Goal: Find specific page/section: Find specific page/section

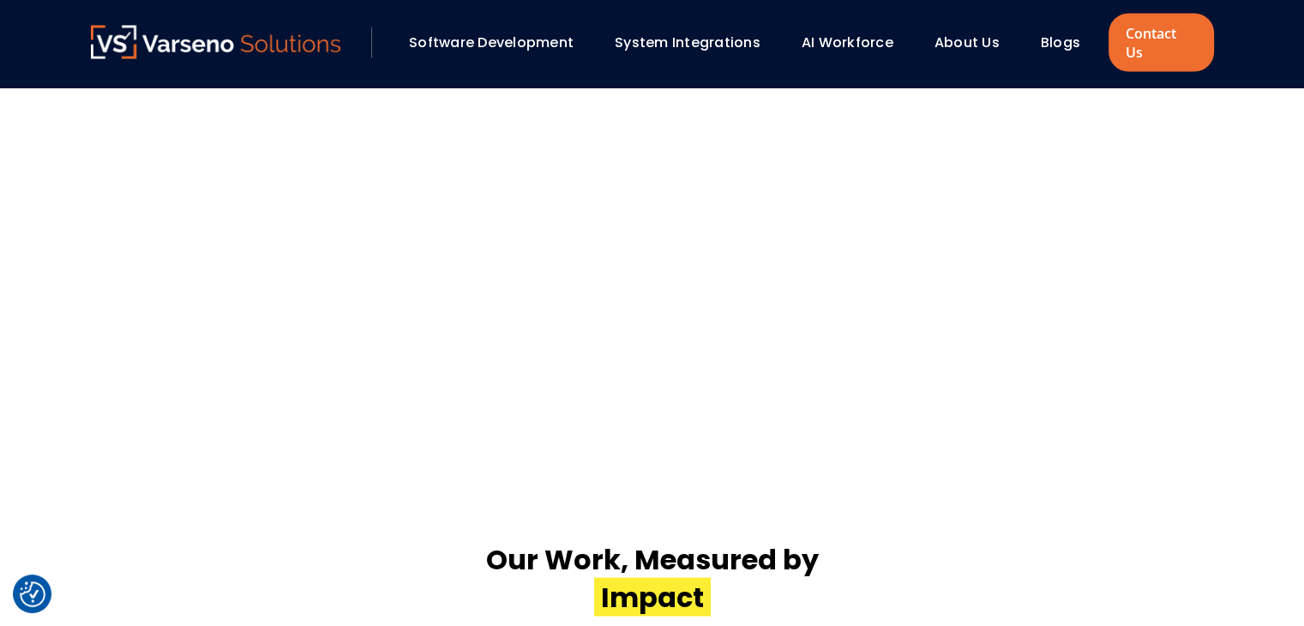
scroll to position [3357, 0]
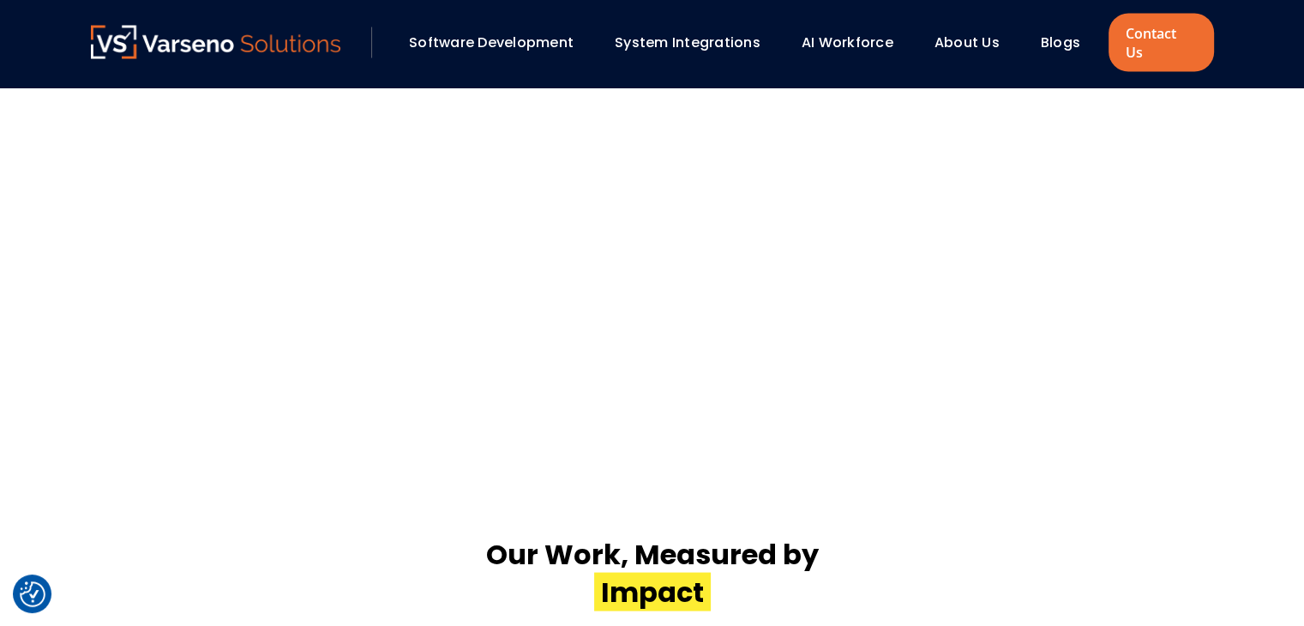
click at [710, 538] on h2 "Our Work, Measured by ‍ Impact" at bounding box center [652, 573] width 333 height 75
click at [585, 536] on h2 "Our Work, Measured by ‍ Impact" at bounding box center [652, 573] width 333 height 75
click at [678, 541] on h2 "Our Work, Measured by ‍ Impact" at bounding box center [652, 573] width 333 height 75
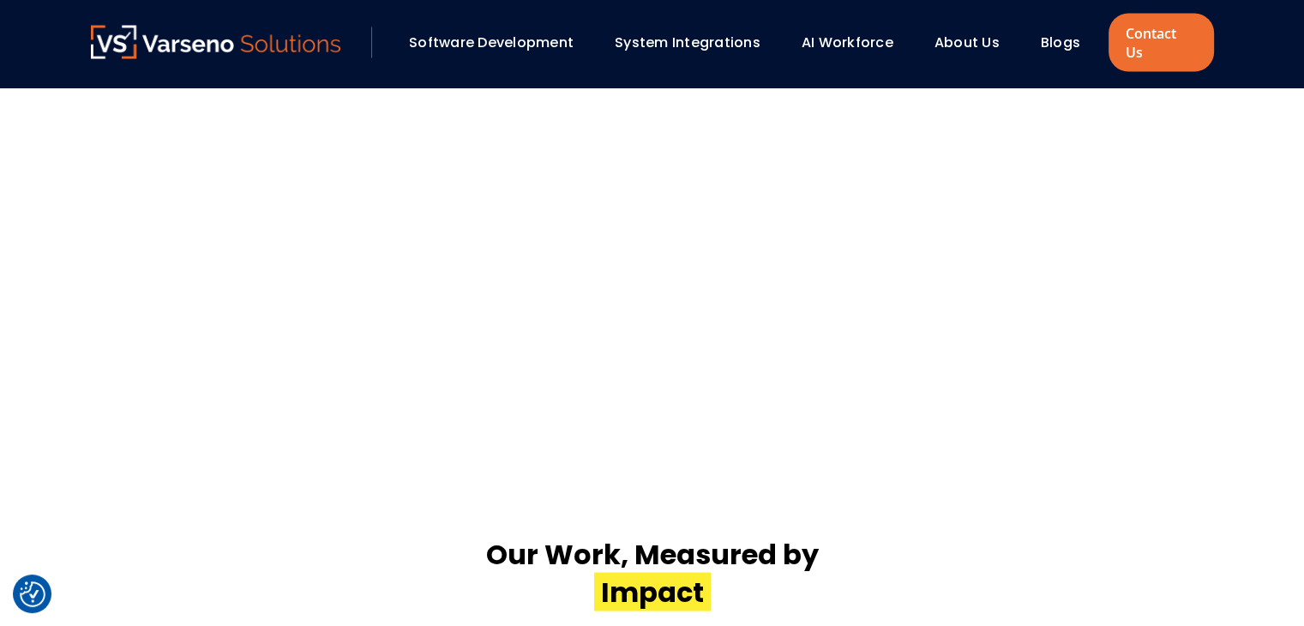
click at [598, 542] on h2 "Our Work, Measured by ‍ Impact" at bounding box center [652, 573] width 333 height 75
click at [660, 536] on h2 "Our Work, Measured by ‍ Impact" at bounding box center [652, 573] width 333 height 75
click at [514, 515] on div "Our Work, Measured by ‍ Impact" at bounding box center [652, 573] width 1123 height 117
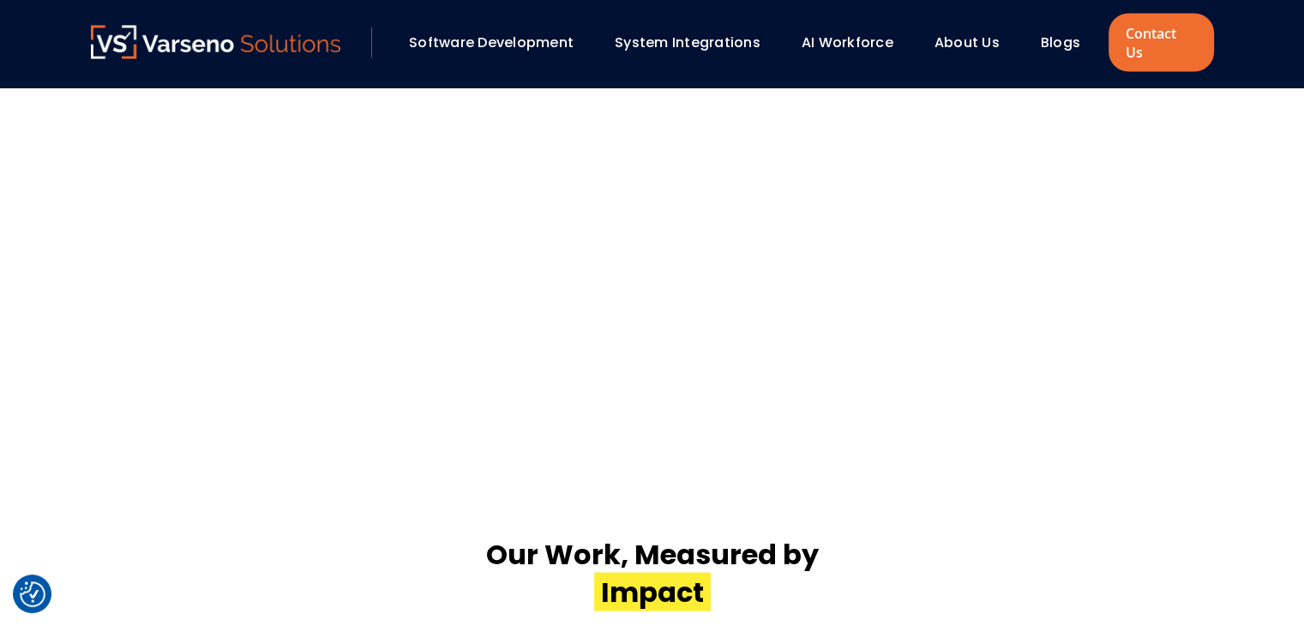
click at [576, 548] on h2 "Our Work, Measured by ‍ Impact" at bounding box center [652, 573] width 333 height 75
click at [697, 536] on h2 "Our Work, Measured by ‍ Impact" at bounding box center [652, 573] width 333 height 75
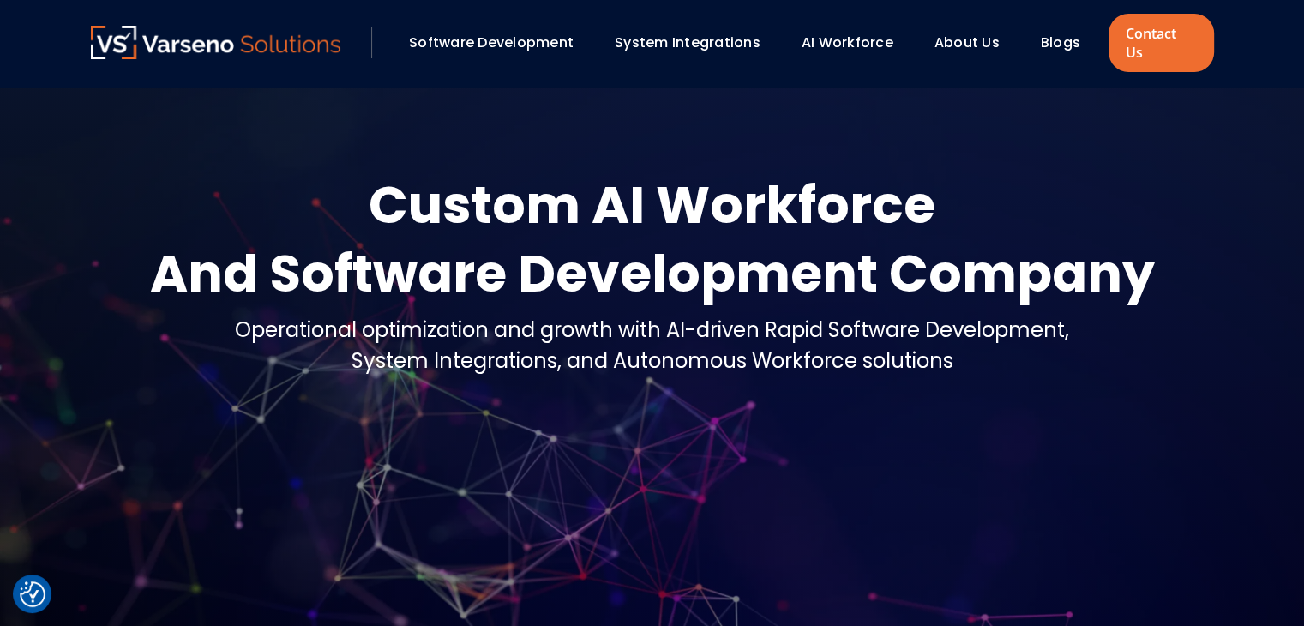
scroll to position [0, 0]
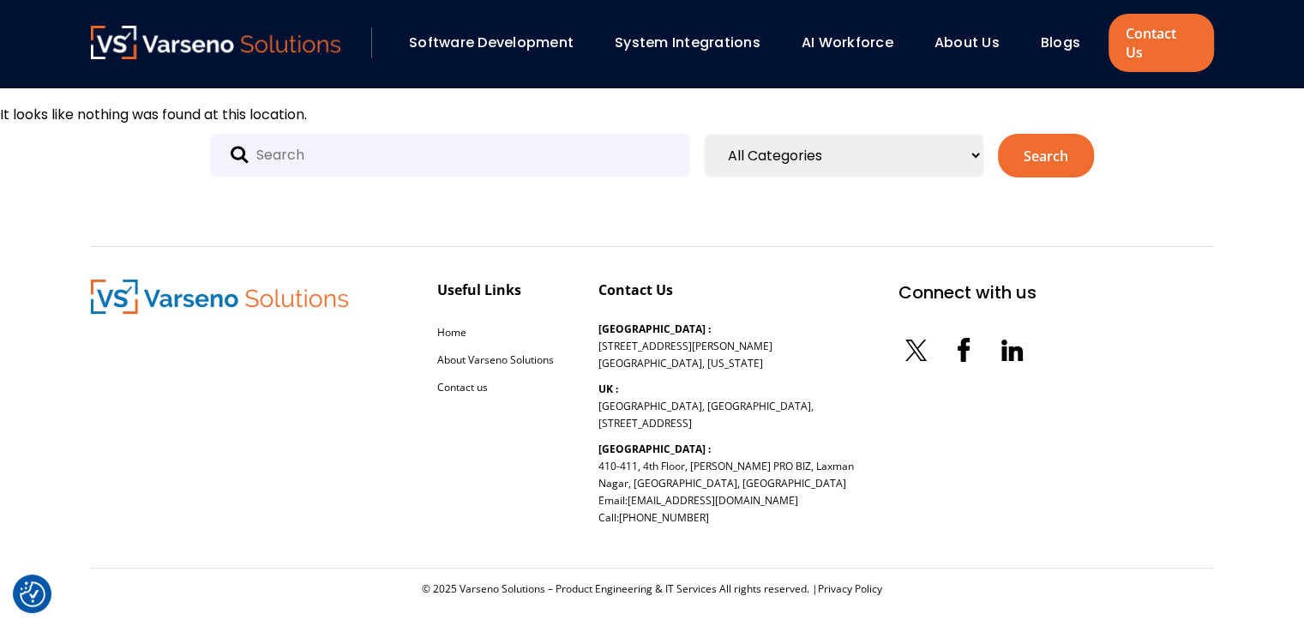
scroll to position [58, 0]
click at [725, 495] on p "[GEOGRAPHIC_DATA] : [STREET_ADDRESS][PERSON_NAME] Email: [EMAIL_ADDRESS][DOMAIN…" at bounding box center [725, 484] width 255 height 86
click at [725, 495] on p "India : 410-411, 4th Floor, NANDAN PRO BIZ, Laxman Nagar, Baner, Pune, Maharash…" at bounding box center [725, 484] width 255 height 86
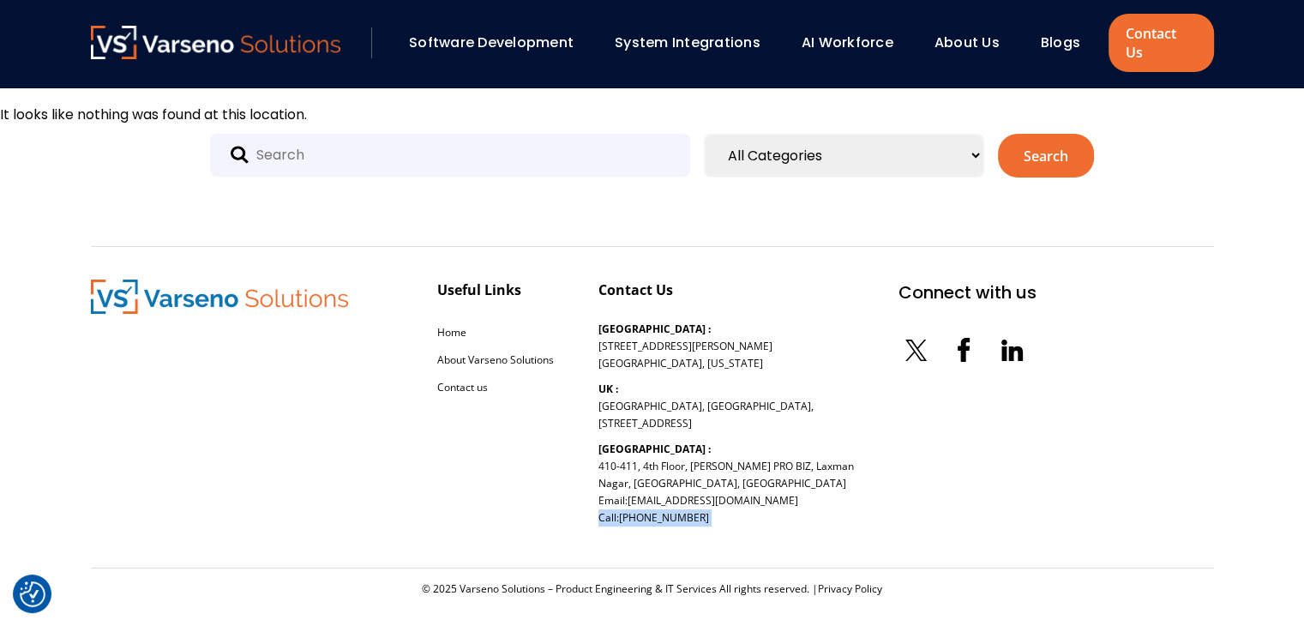
scroll to position [0, 0]
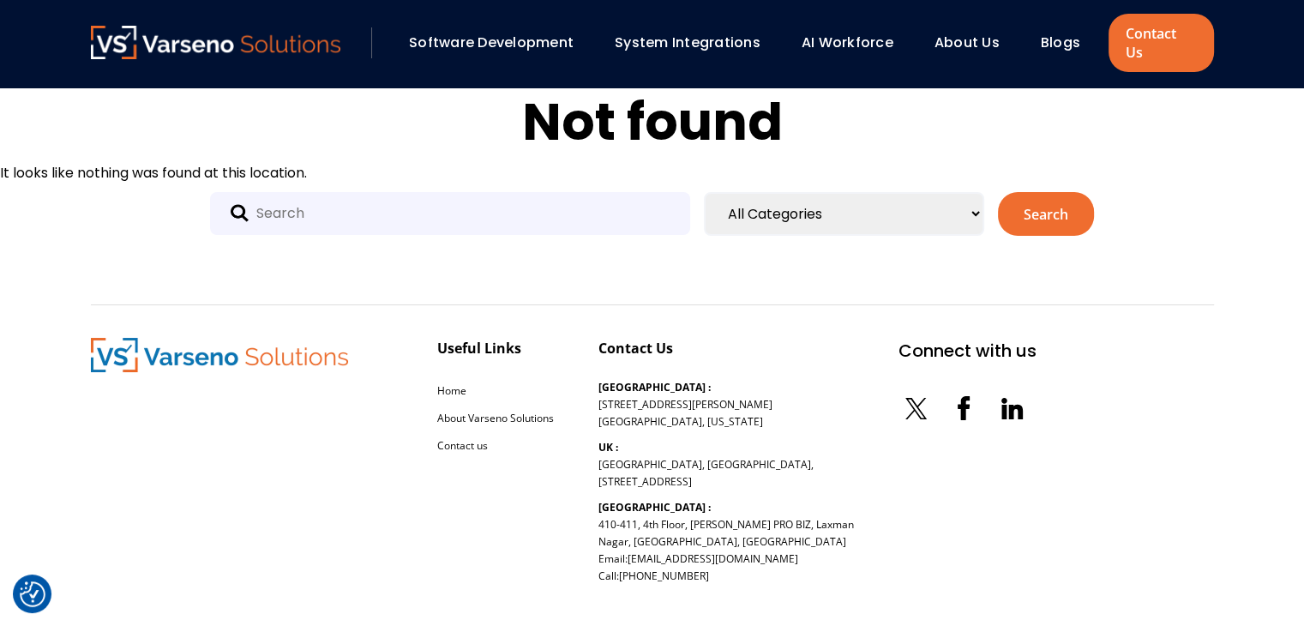
click at [761, 453] on p "UK : Amber House, Tants Meadow, Lower Kilburn, Derbyshire, DE56 0NB" at bounding box center [705, 464] width 215 height 51
